Goal: Task Accomplishment & Management: Use online tool/utility

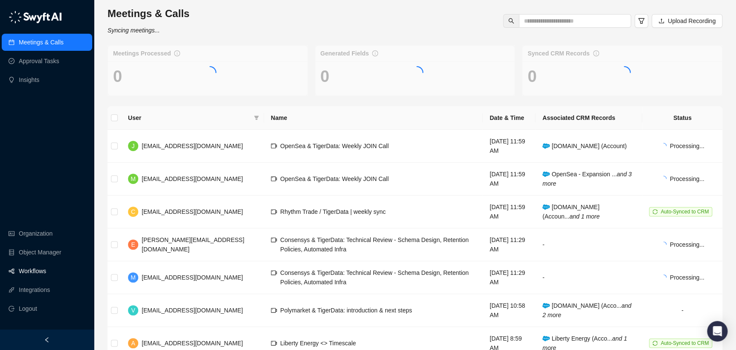
click at [46, 273] on link "Workflows" at bounding box center [32, 270] width 27 height 17
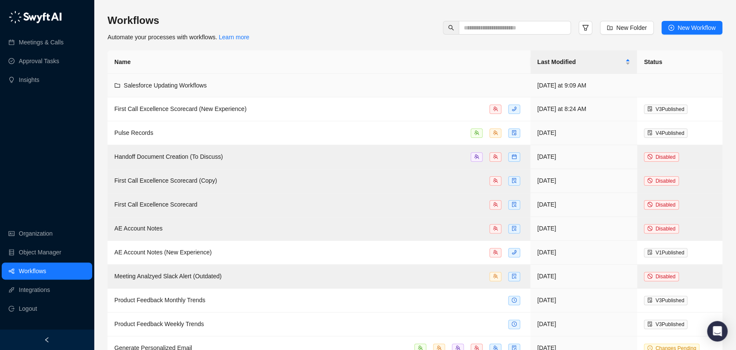
click at [290, 88] on div "Salesforce Updating Workflows" at bounding box center [318, 85] width 409 height 9
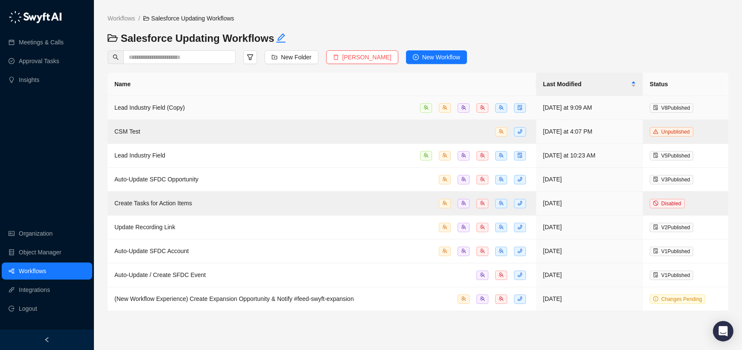
click at [238, 106] on div "Lead Industry Field (Copy)" at bounding box center [321, 108] width 415 height 10
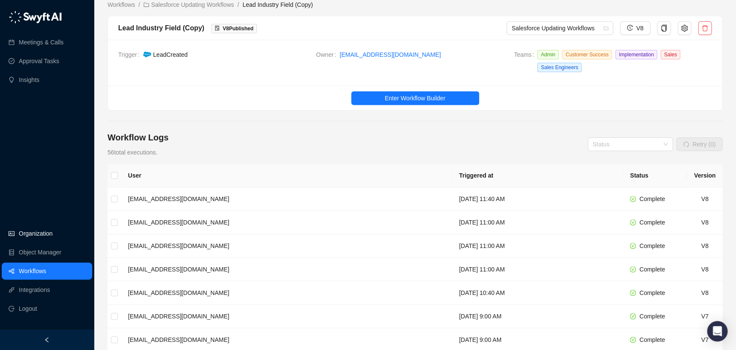
scroll to position [9, 0]
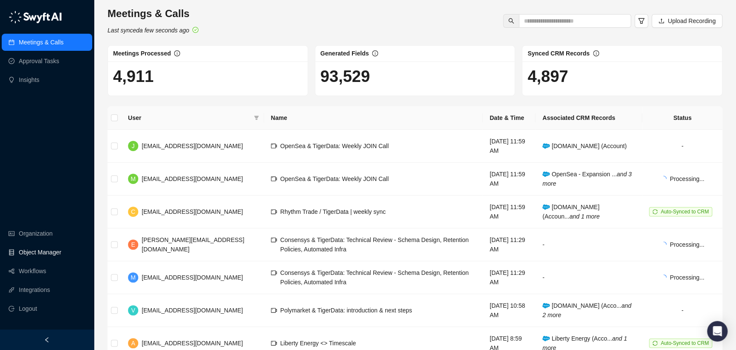
click at [31, 258] on link "Object Manager" at bounding box center [40, 252] width 43 height 17
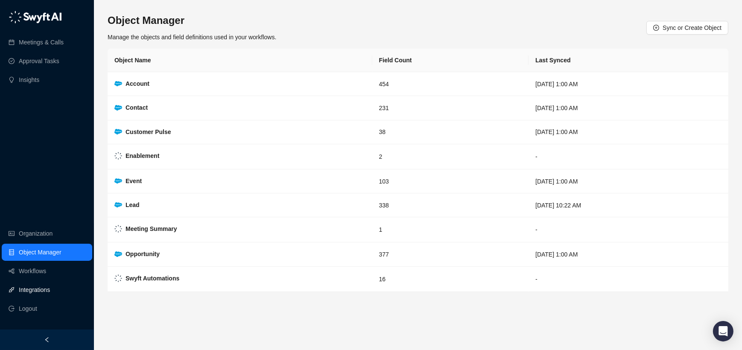
click at [29, 290] on link "Integrations" at bounding box center [34, 289] width 31 height 17
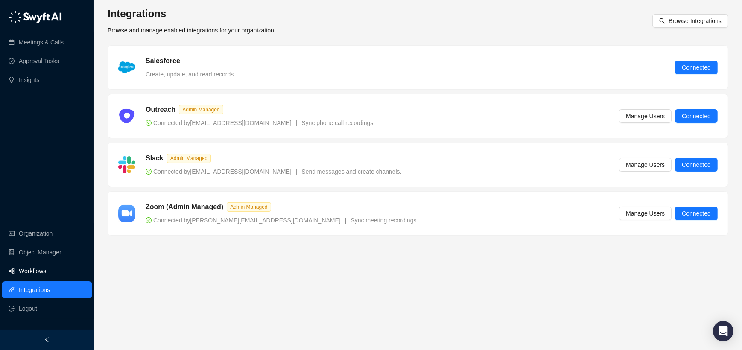
click at [35, 271] on link "Workflows" at bounding box center [32, 270] width 27 height 17
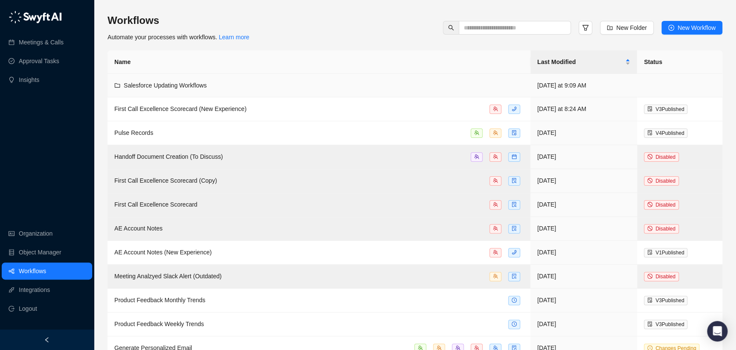
click at [201, 90] on td "Salesforce Updating Workflows" at bounding box center [319, 85] width 423 height 23
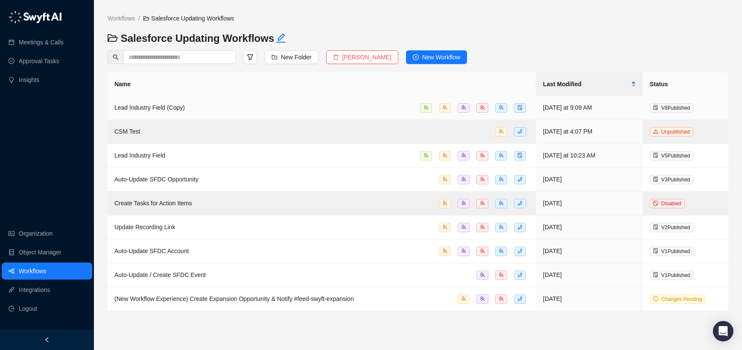
click at [193, 100] on td "Lead Industry Field (Copy)" at bounding box center [322, 108] width 428 height 24
